Goal: Task Accomplishment & Management: Manage account settings

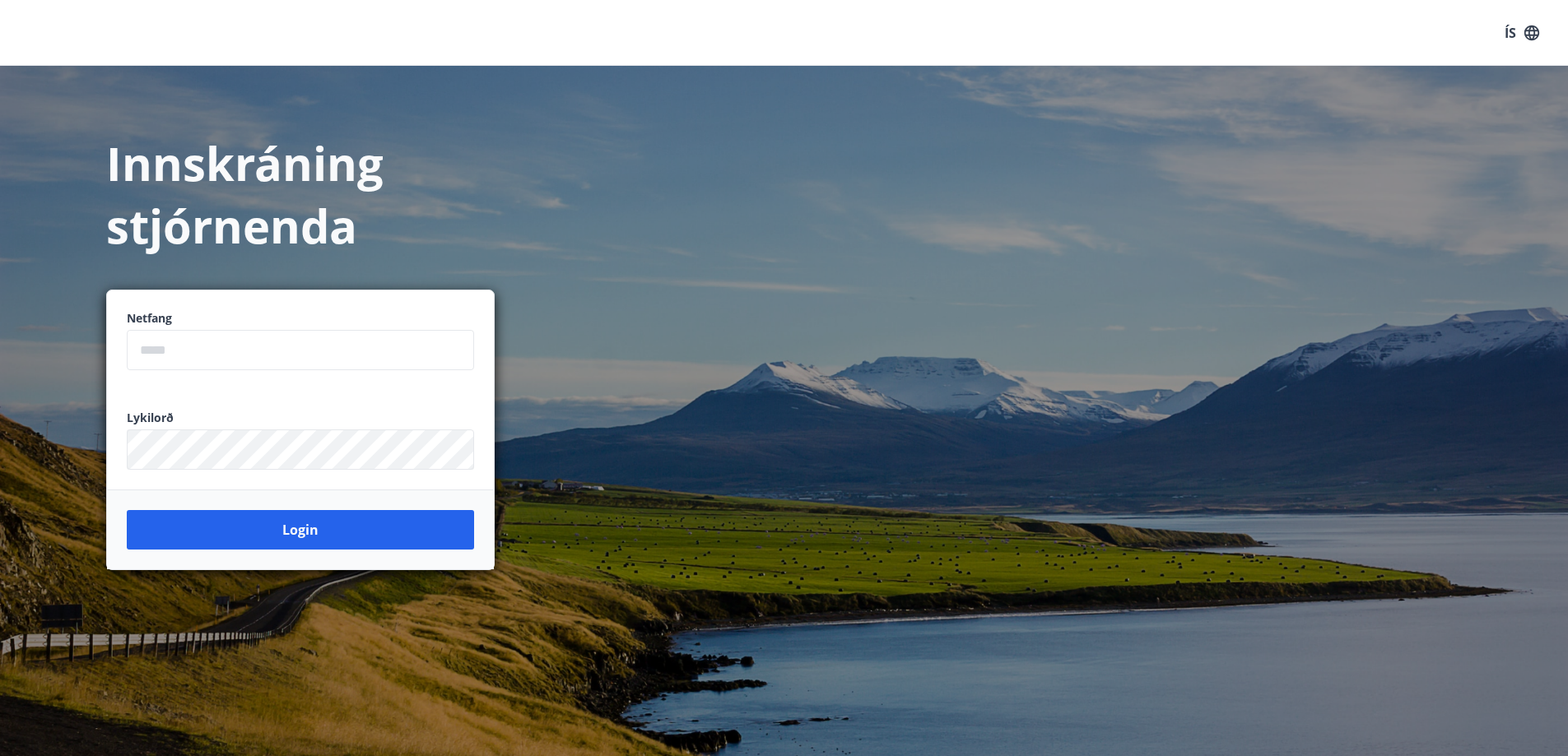
click at [218, 352] on input "email" at bounding box center [300, 349] width 347 height 40
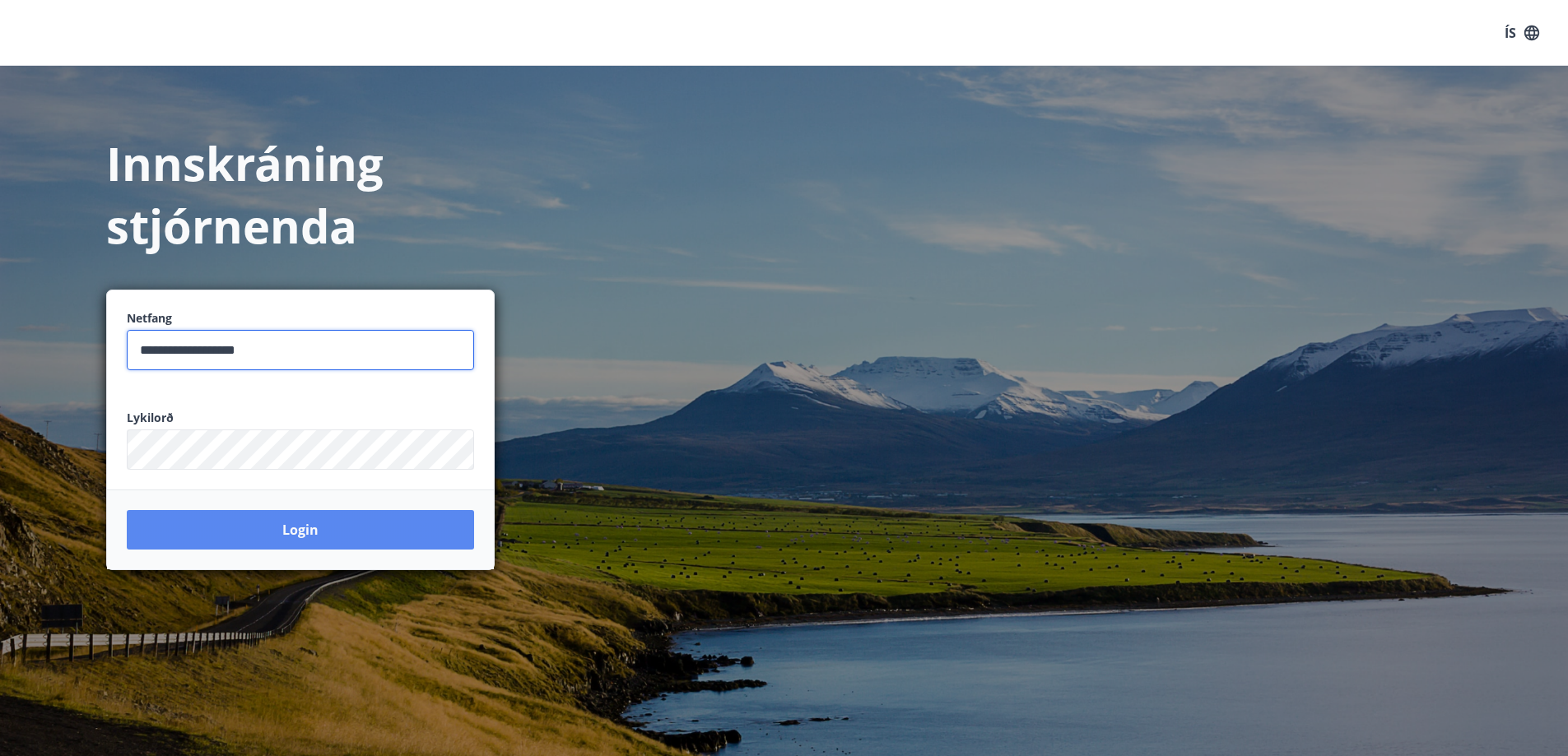
click at [293, 526] on button "Login" at bounding box center [300, 529] width 347 height 39
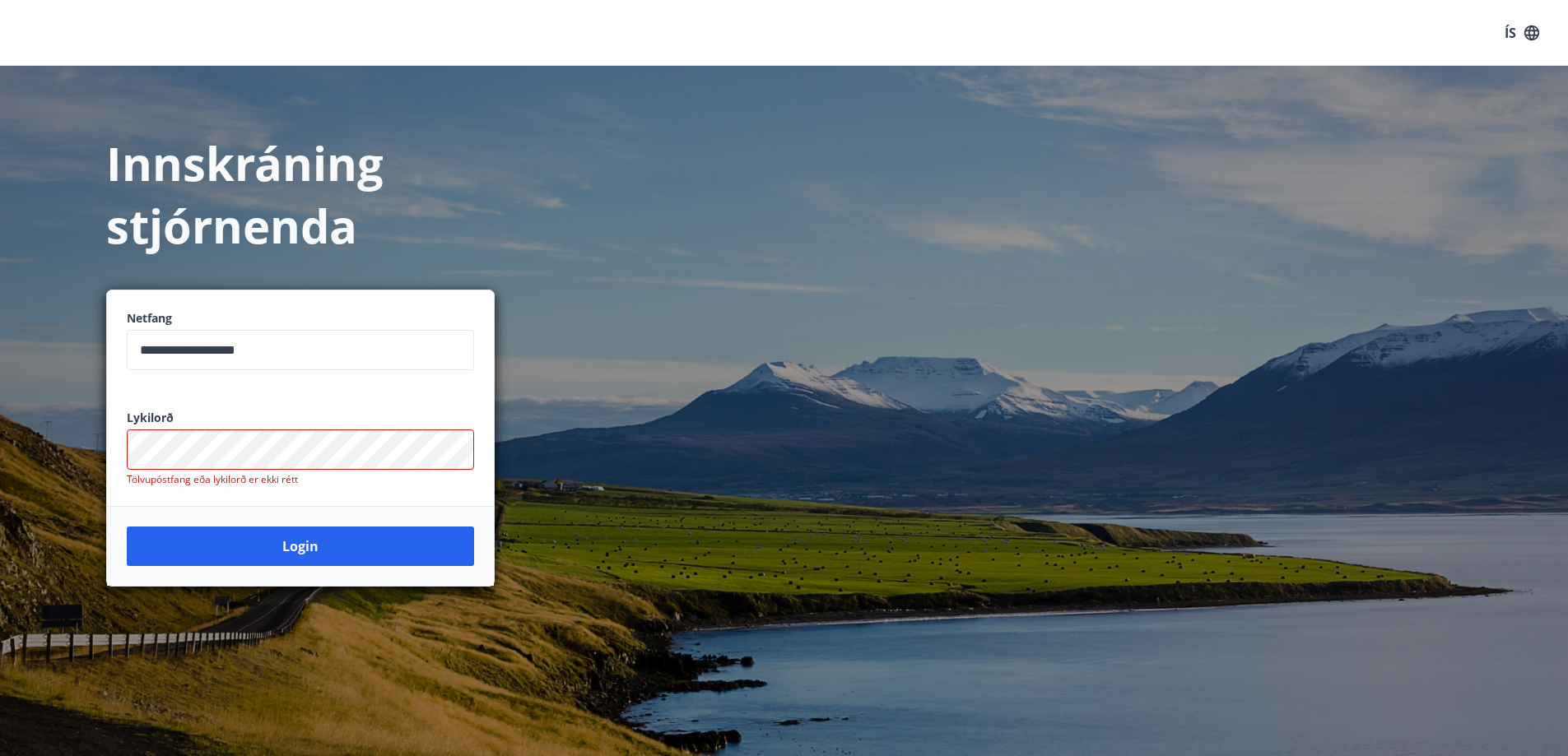
type input "**********"
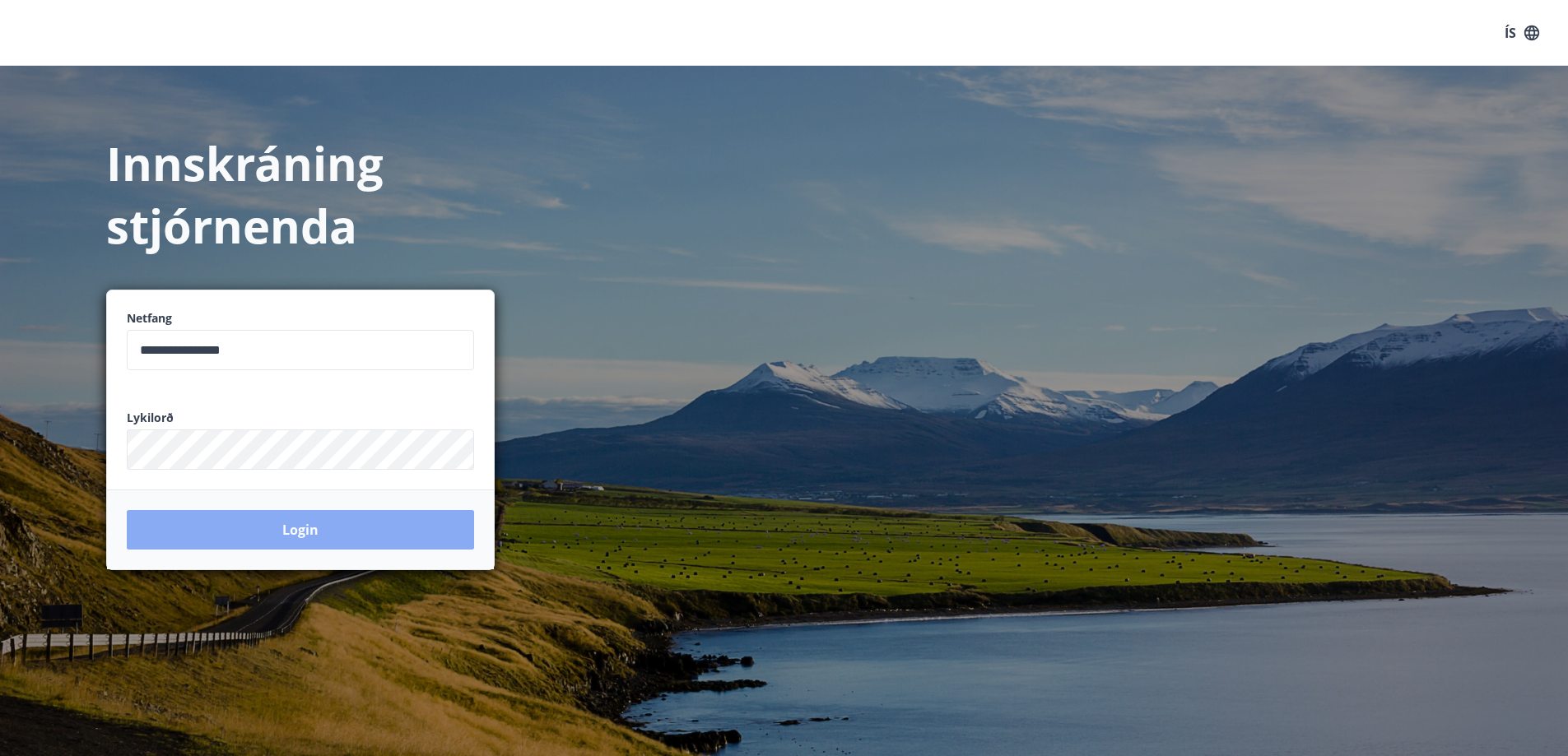
click at [292, 534] on button "Login" at bounding box center [300, 529] width 347 height 39
